Goal: Task Accomplishment & Management: Use online tool/utility

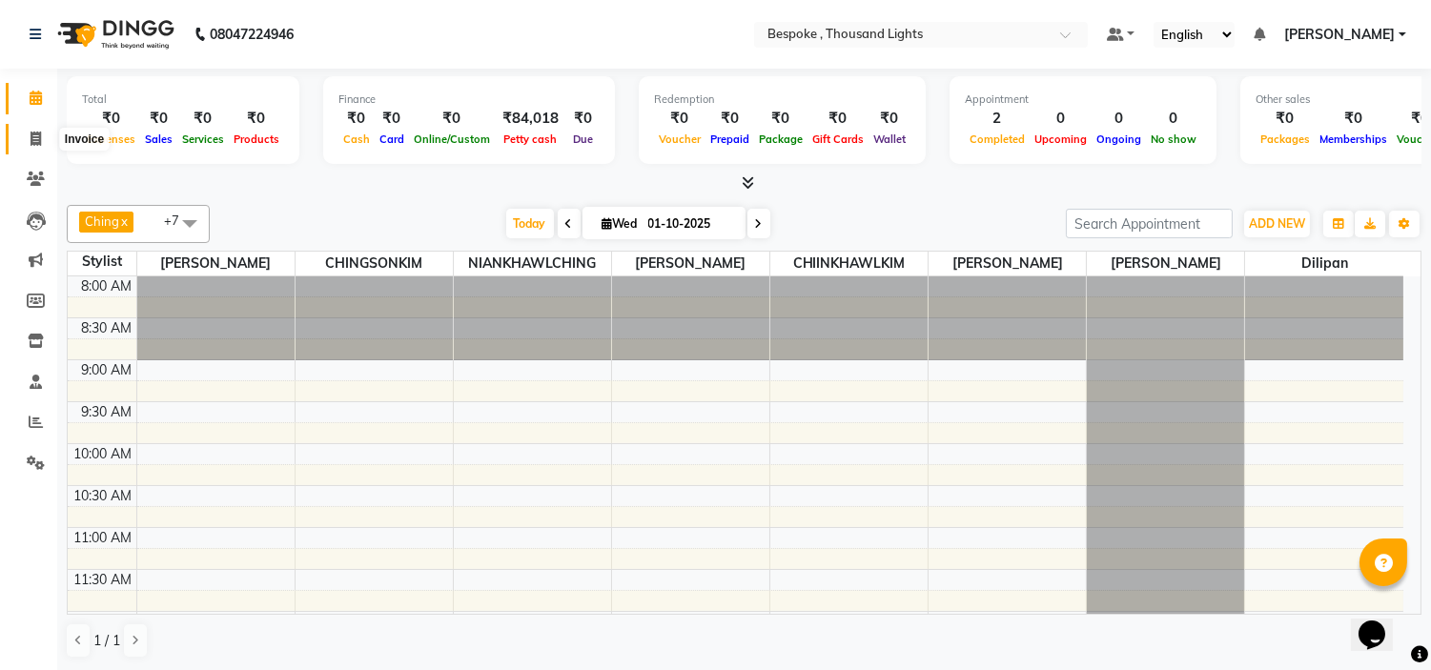
click at [30, 134] on icon at bounding box center [35, 139] width 10 height 14
select select "service"
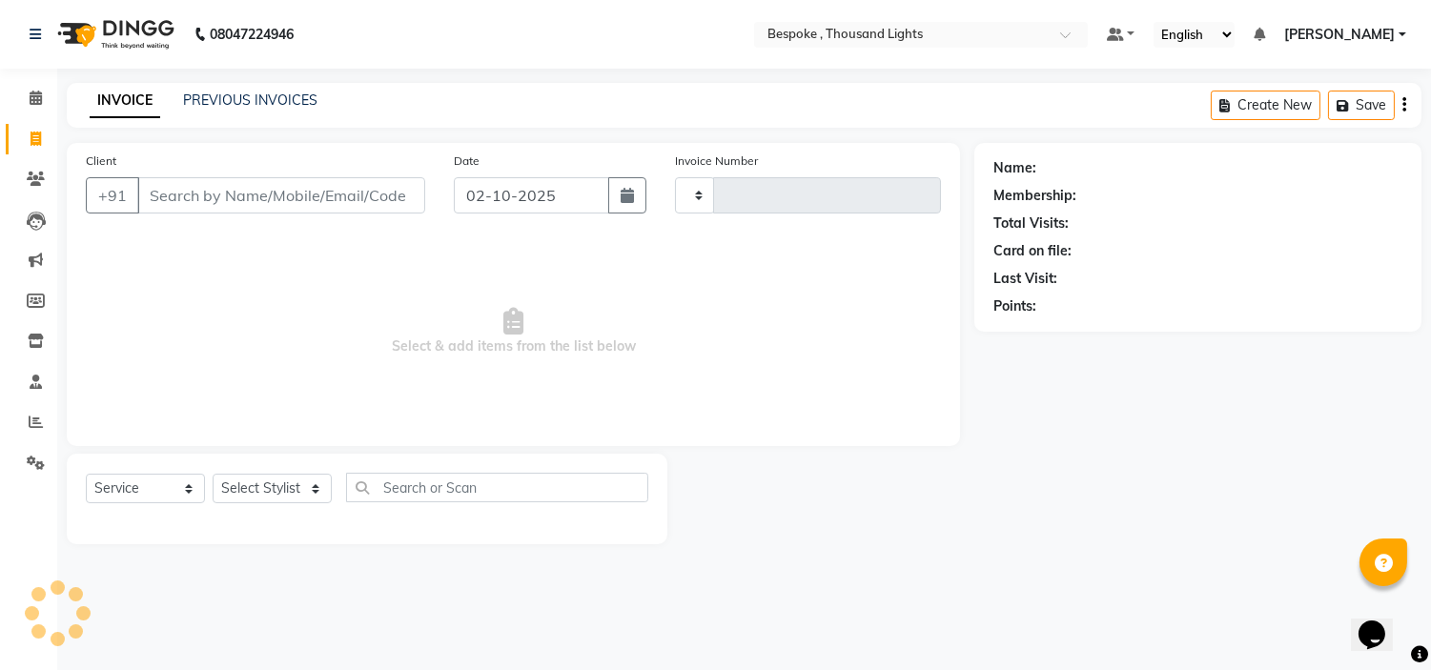
type input "0542"
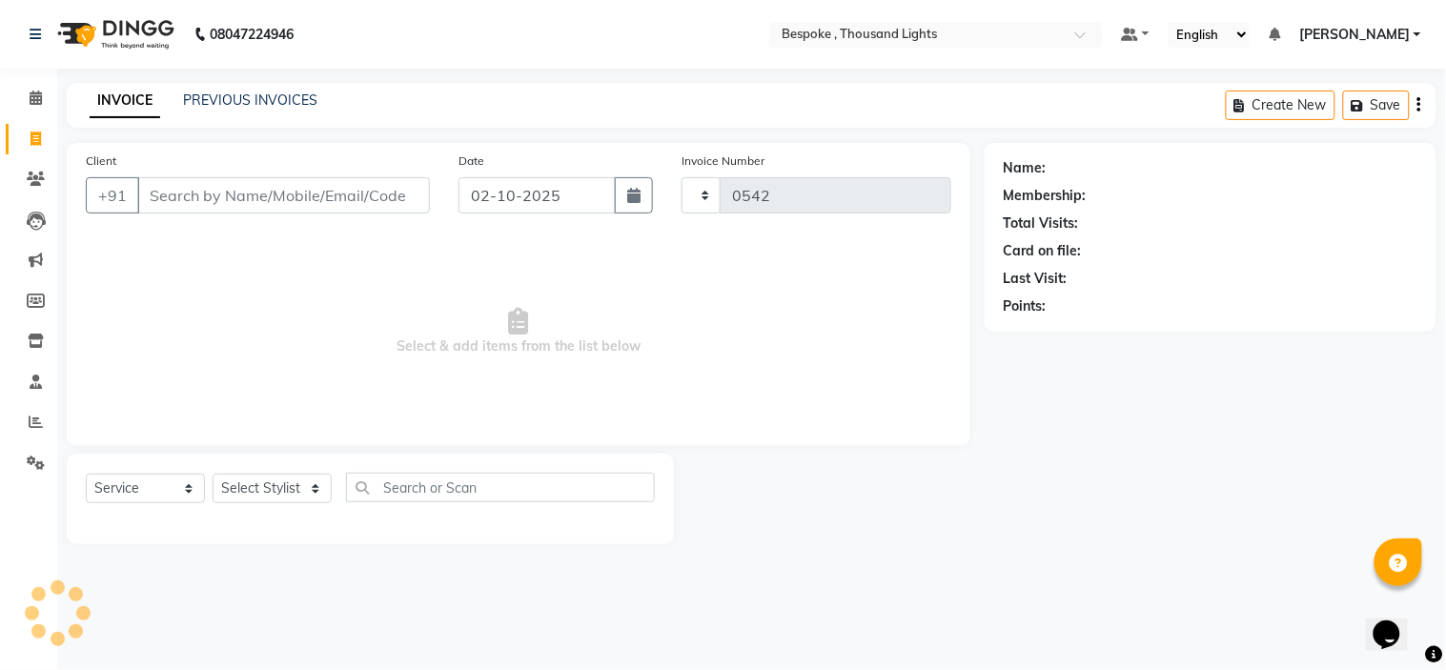
select select "8177"
click at [254, 103] on link "PREVIOUS INVOICES" at bounding box center [250, 99] width 134 height 17
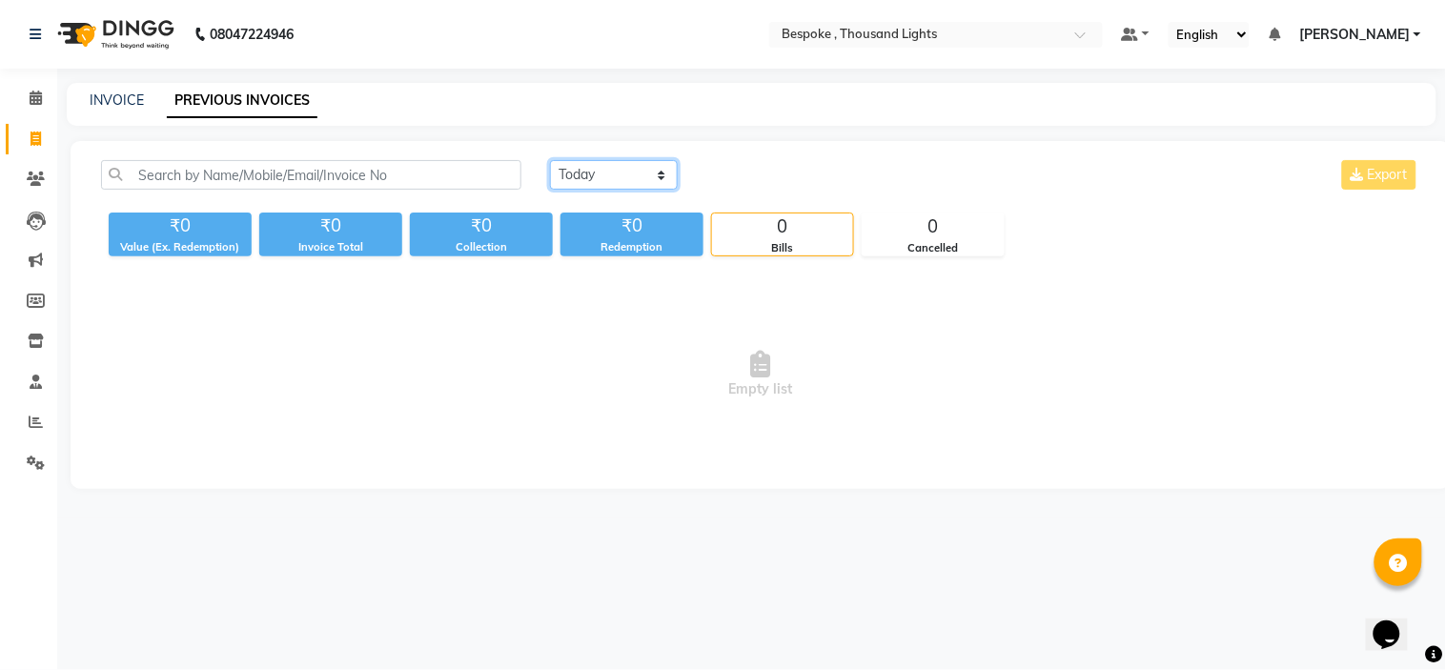
click at [595, 174] on select "[DATE] [DATE] Custom Range" at bounding box center [614, 175] width 128 height 30
select select "[DATE]"
click at [550, 160] on select "[DATE] [DATE] Custom Range" at bounding box center [614, 175] width 128 height 30
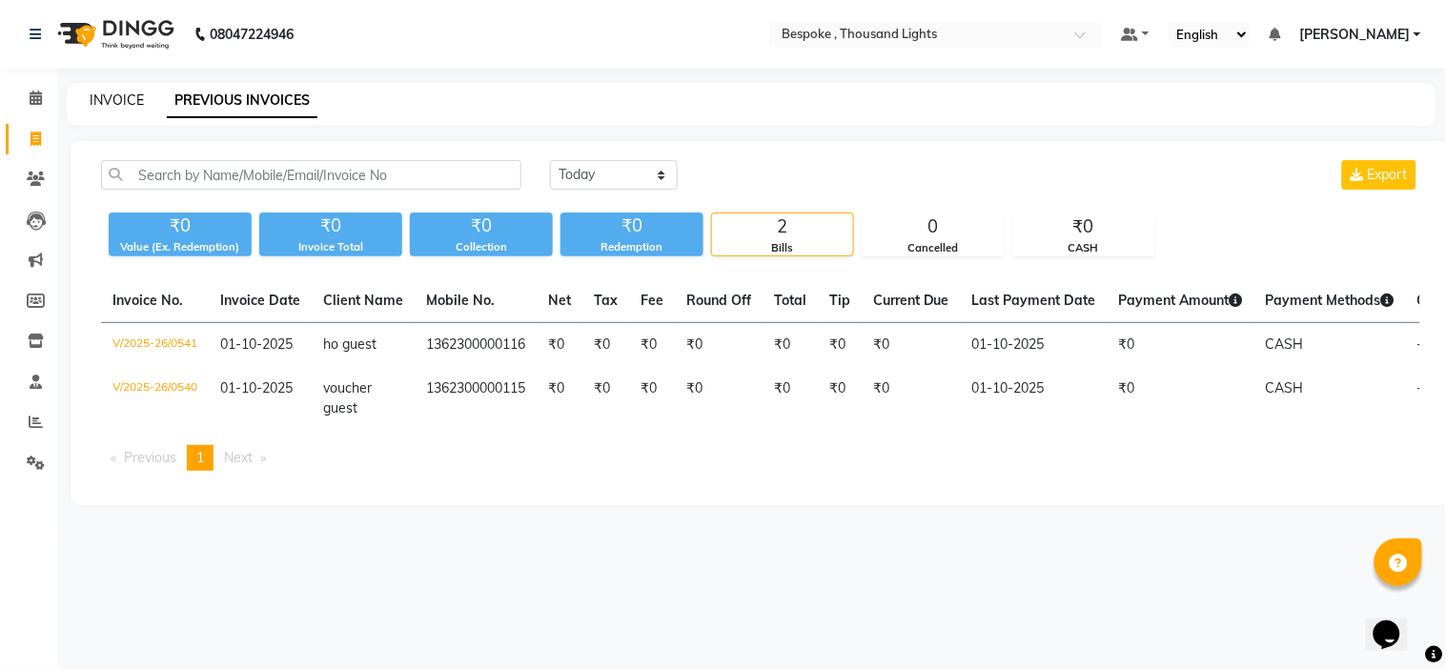
click at [115, 96] on link "INVOICE" at bounding box center [117, 99] width 54 height 17
select select "service"
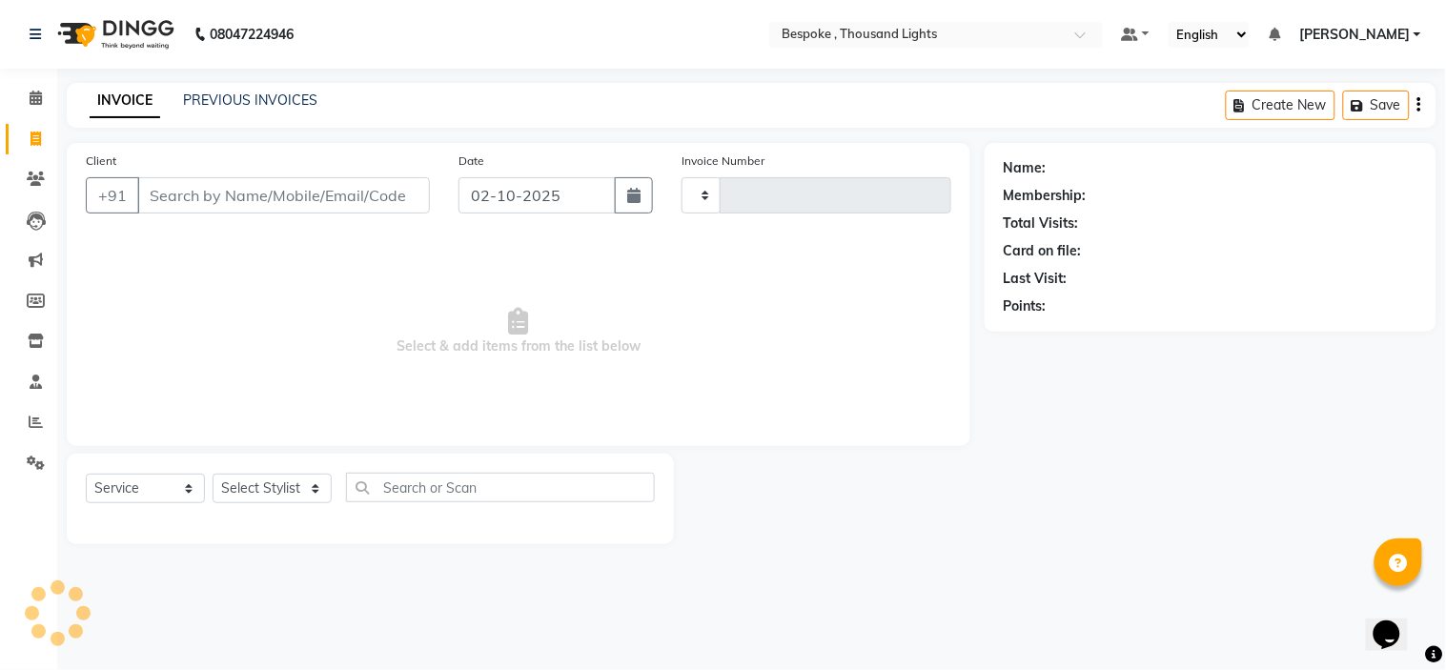
type input "0542"
select select "8177"
